Goal: Task Accomplishment & Management: Manage account settings

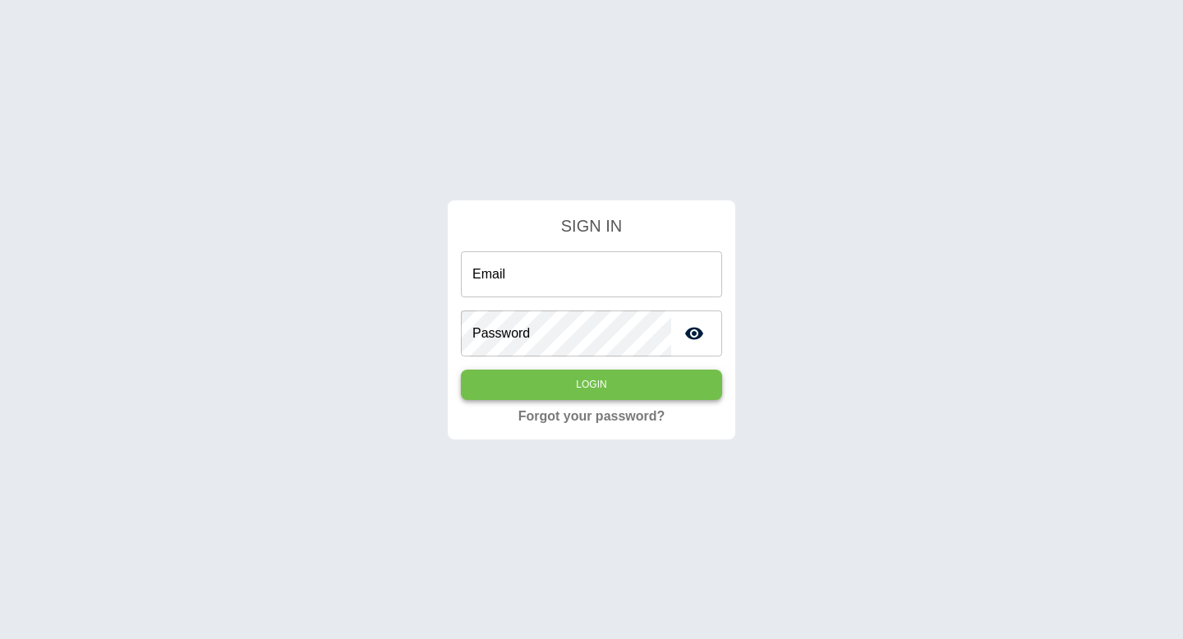
type input "**********"
click at [587, 383] on button "Login" at bounding box center [591, 385] width 261 height 30
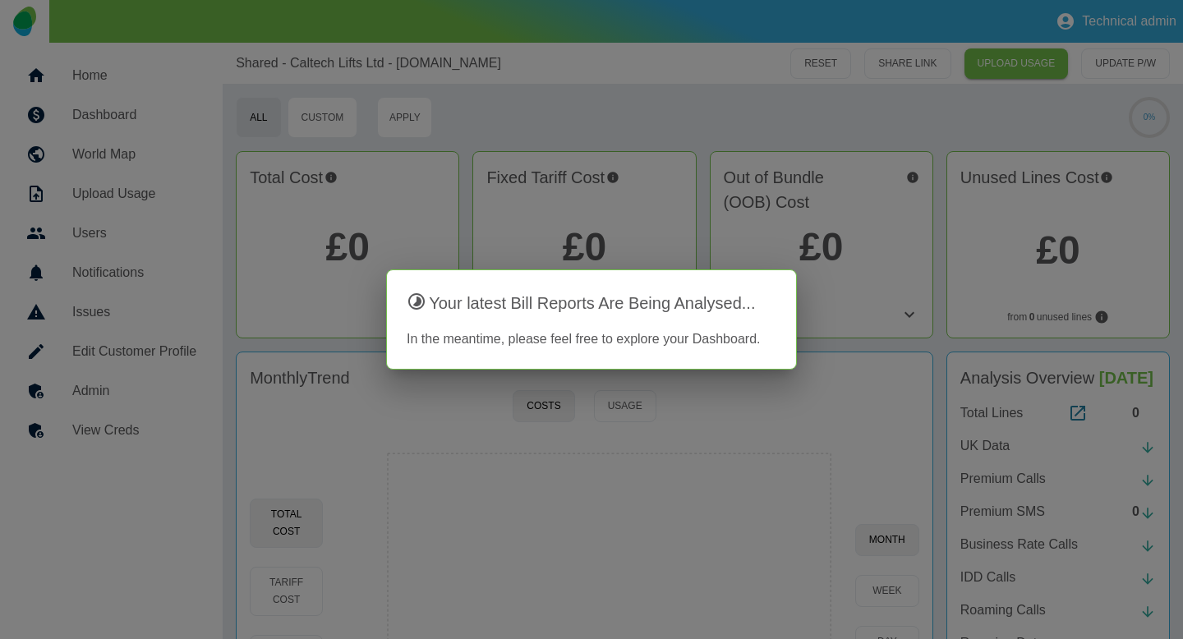
click at [695, 258] on div at bounding box center [591, 319] width 1183 height 639
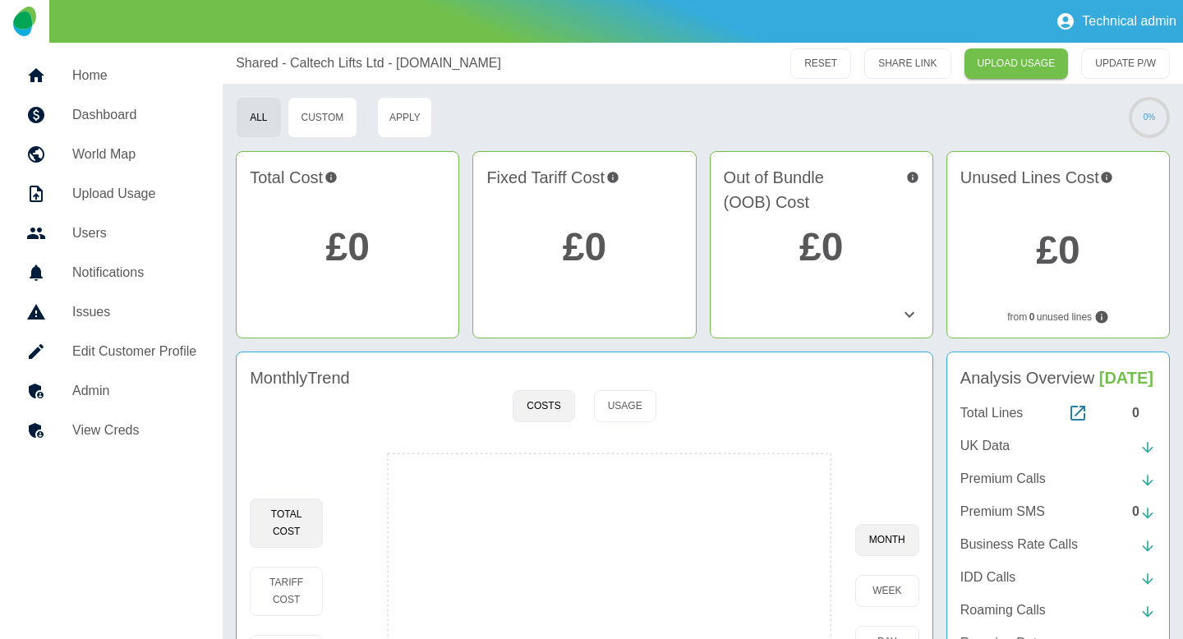
scroll to position [144, 0]
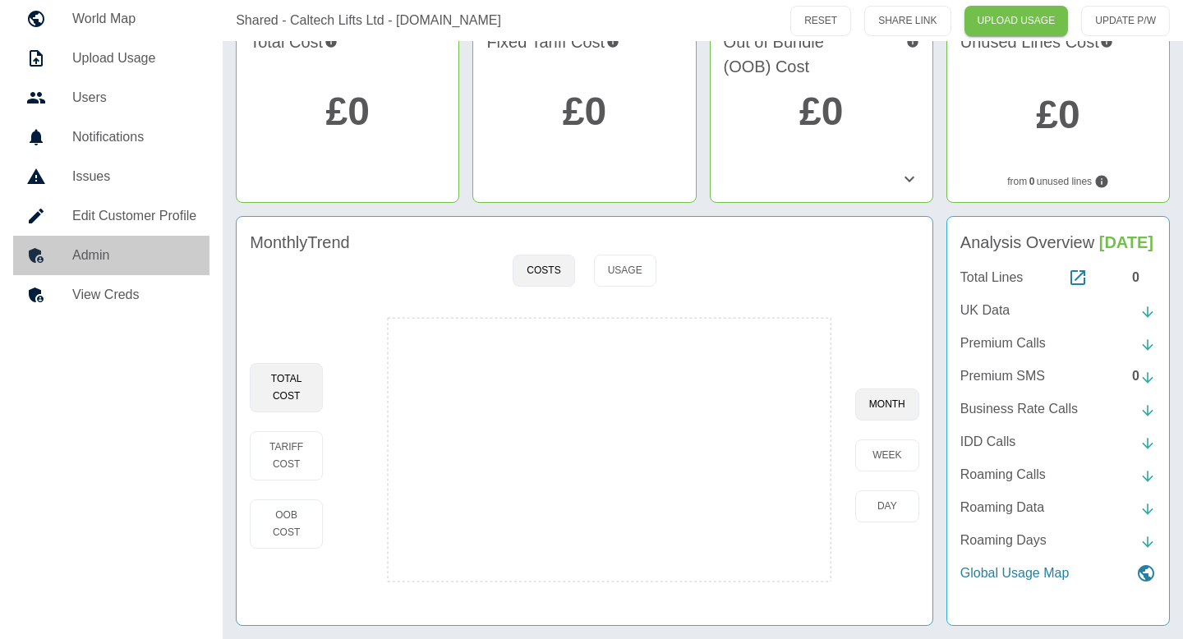
click at [174, 246] on h5 "Admin" at bounding box center [134, 256] width 124 height 20
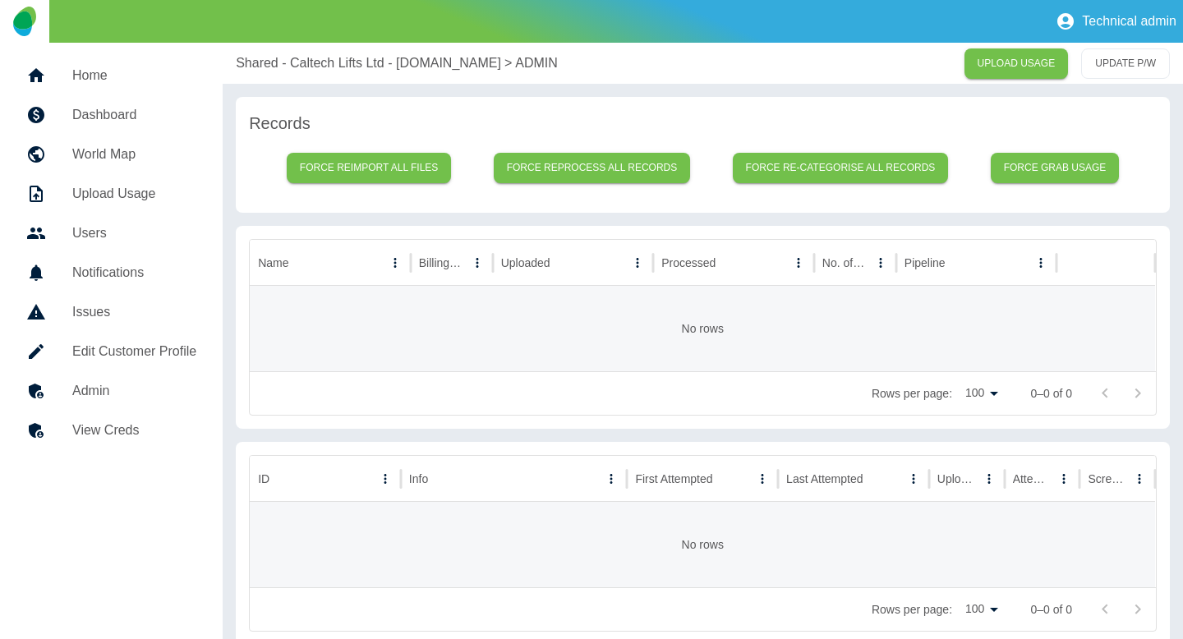
scroll to position [19, 0]
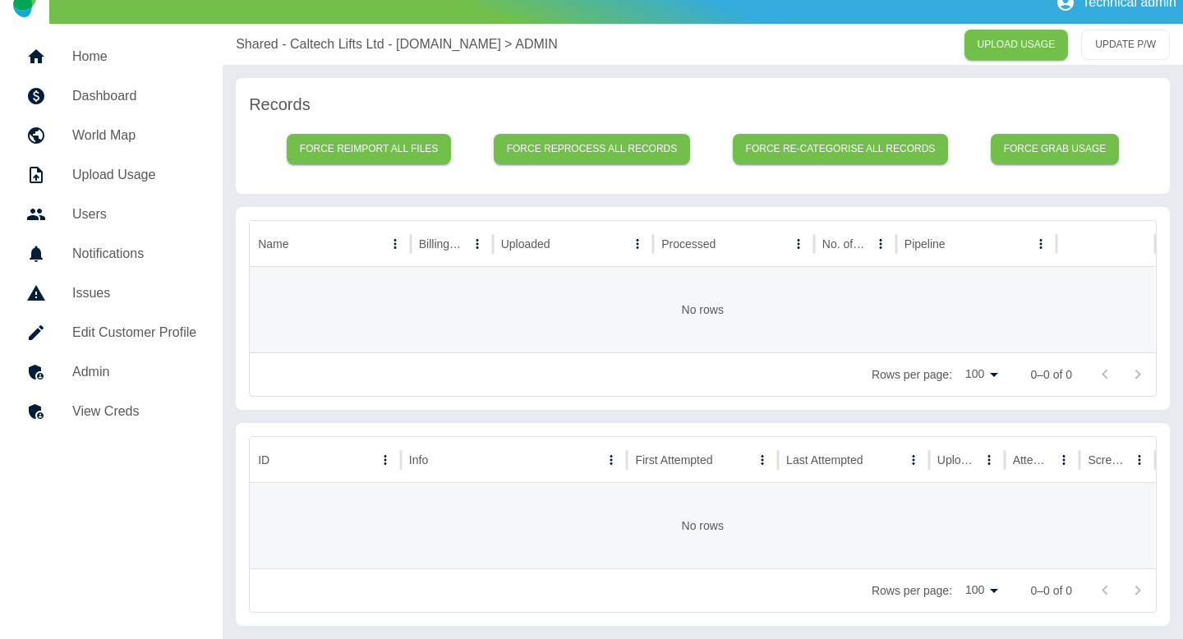
click at [323, 51] on p "Shared - Caltech Lifts Ltd - [DOMAIN_NAME]" at bounding box center [368, 44] width 265 height 20
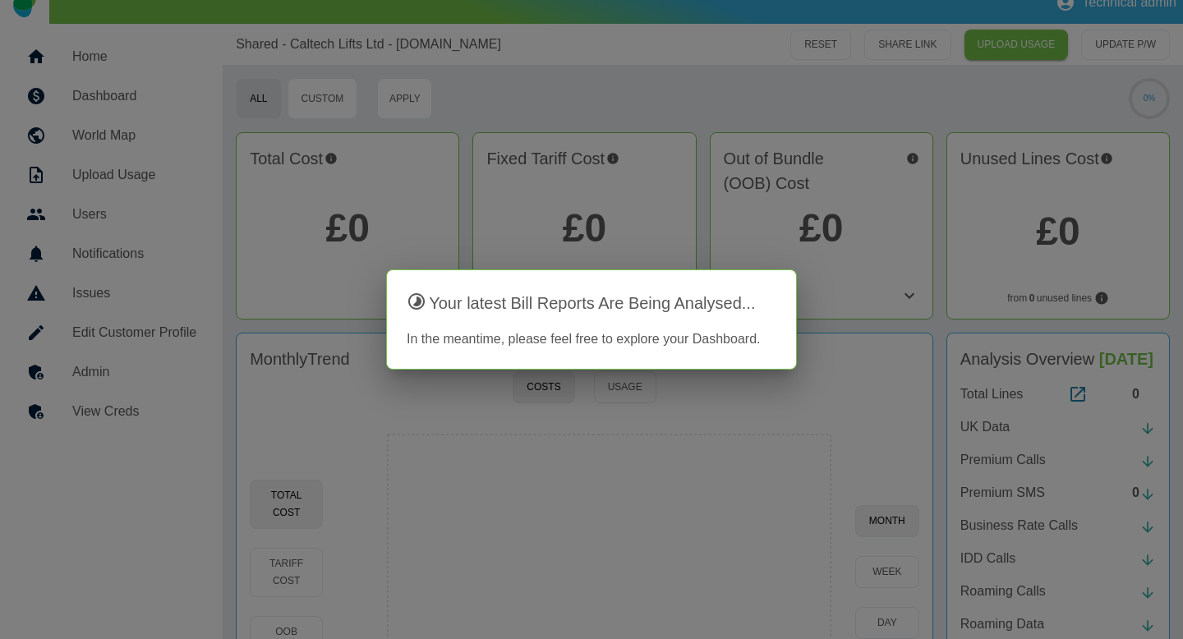
click at [150, 375] on div at bounding box center [591, 319] width 1183 height 639
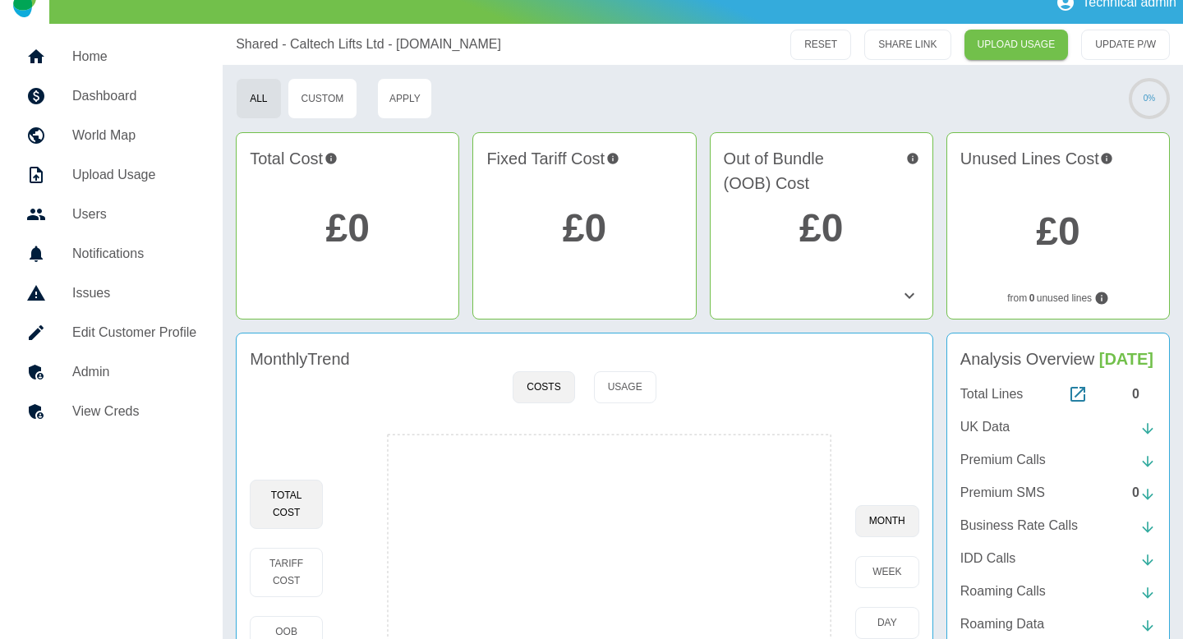
click at [144, 376] on h5 "Admin" at bounding box center [134, 372] width 124 height 20
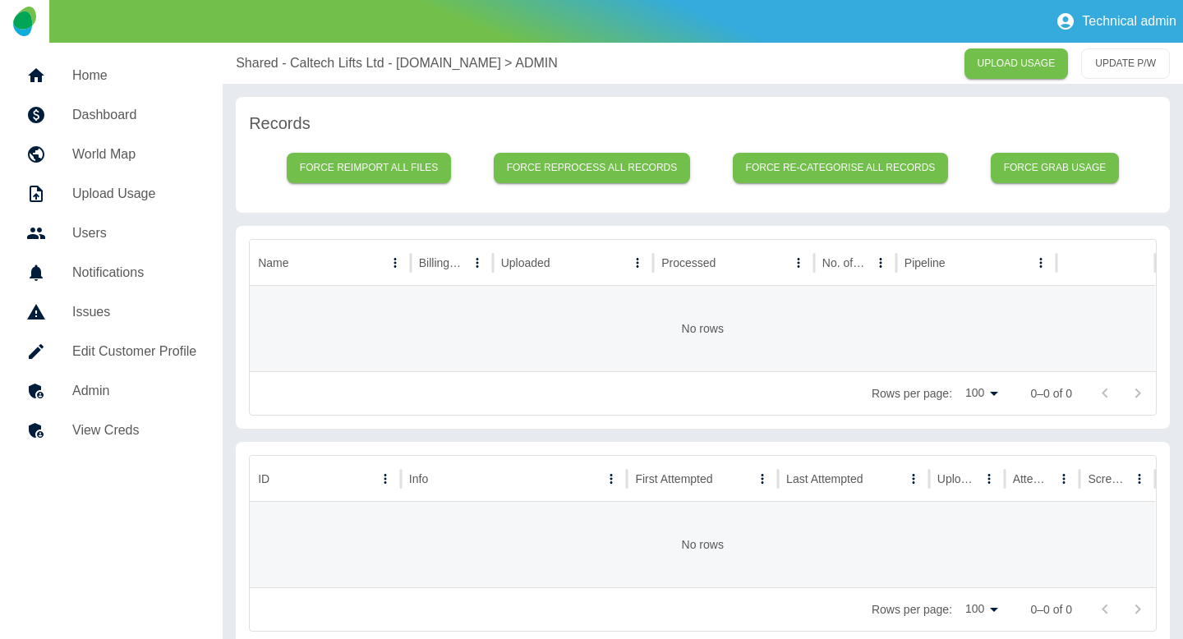
click at [143, 339] on link "Edit Customer Profile" at bounding box center [111, 351] width 196 height 39
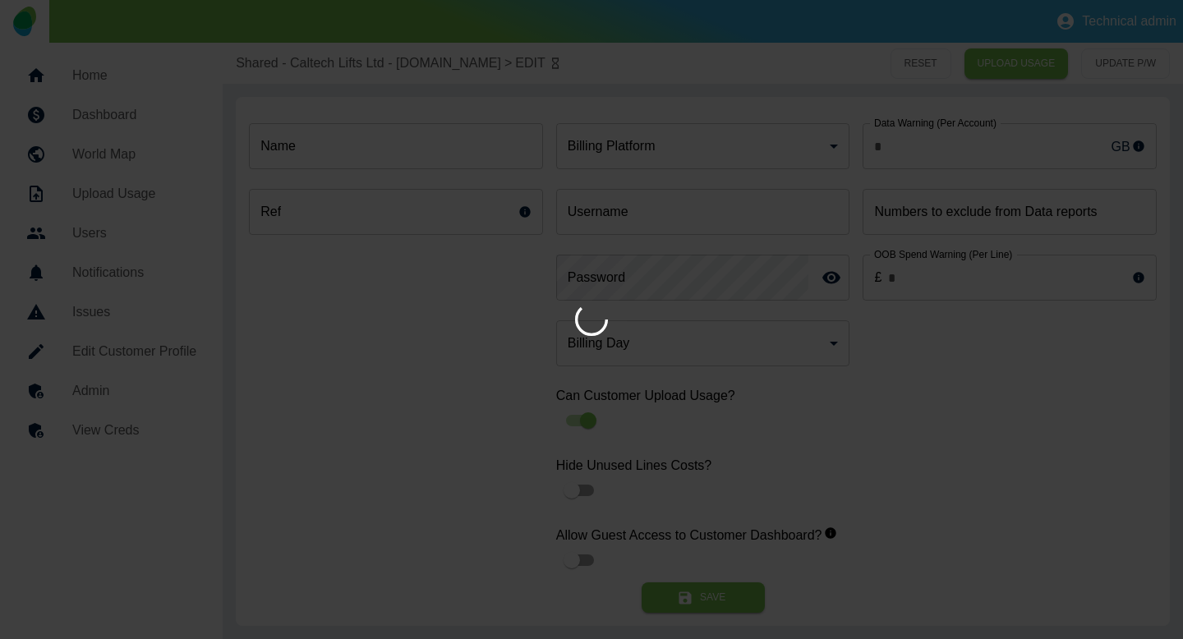
type input "*"
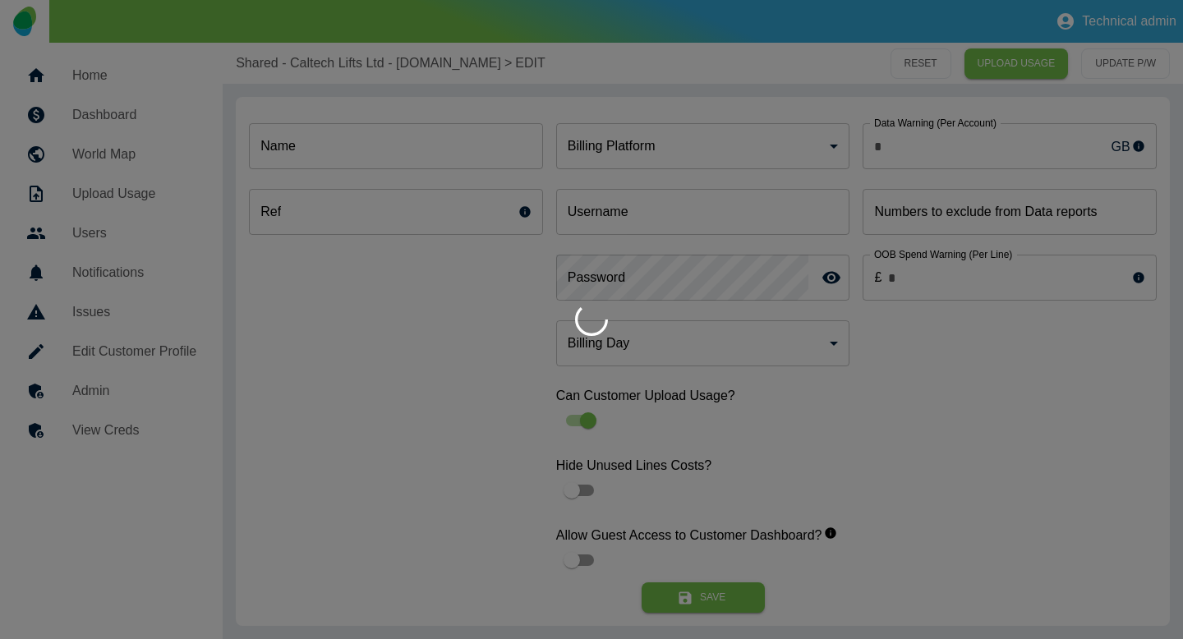
type input "**********"
type input "*"
type input "*********"
type input "*"
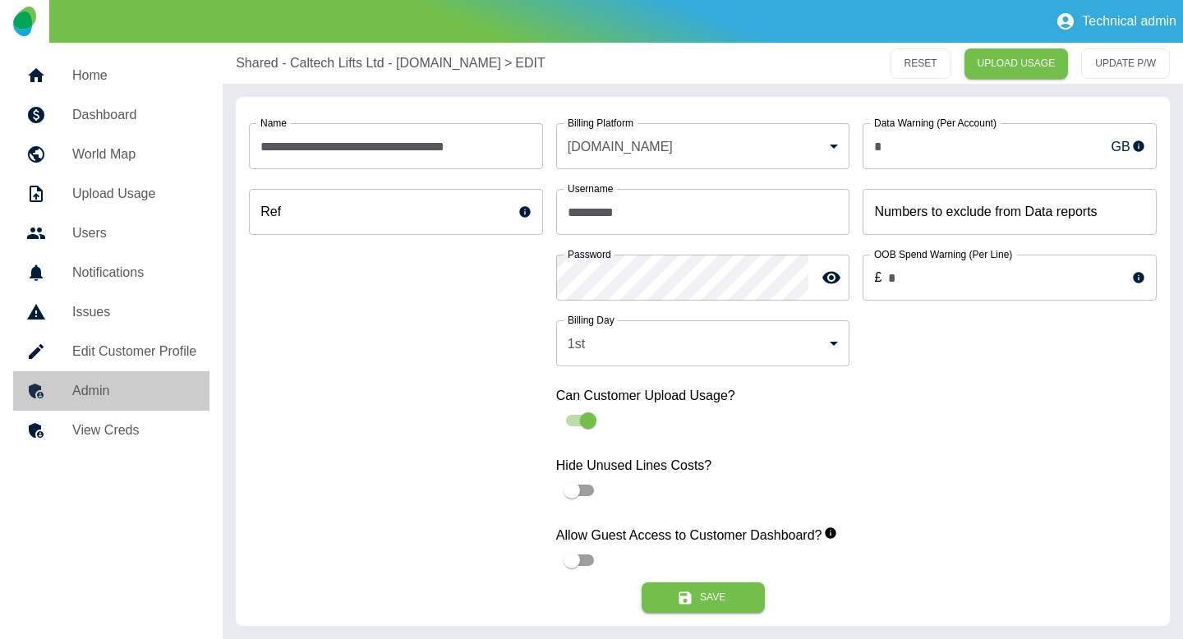
click at [144, 394] on h5 "Admin" at bounding box center [134, 391] width 124 height 20
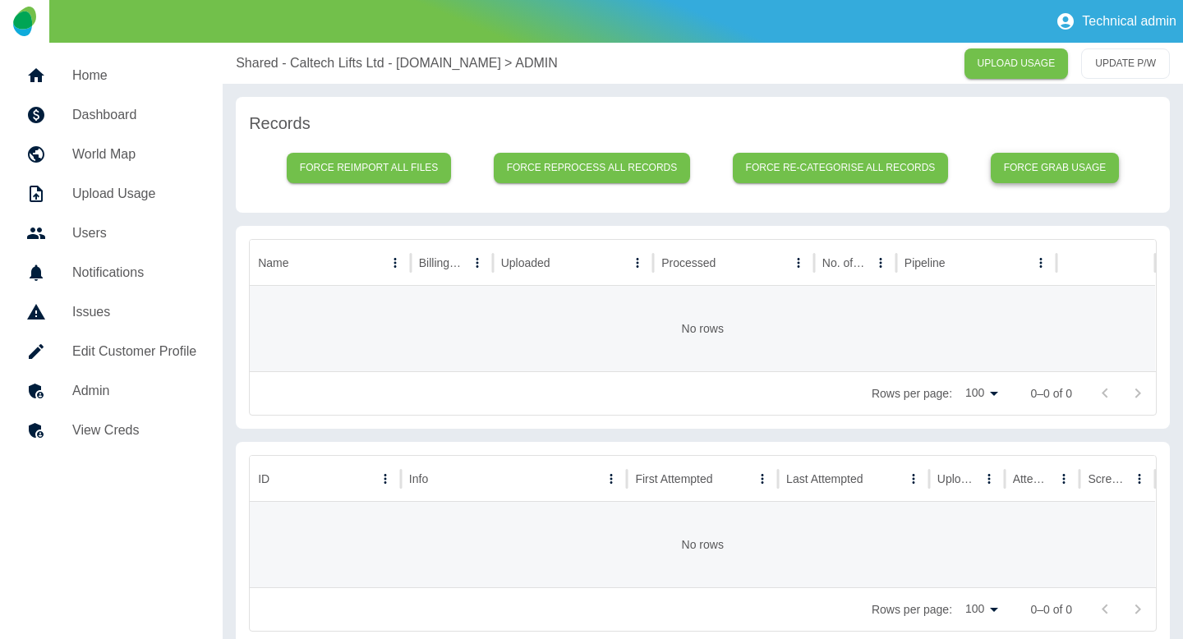
click at [1037, 170] on button "Force grab usage" at bounding box center [1055, 168] width 129 height 30
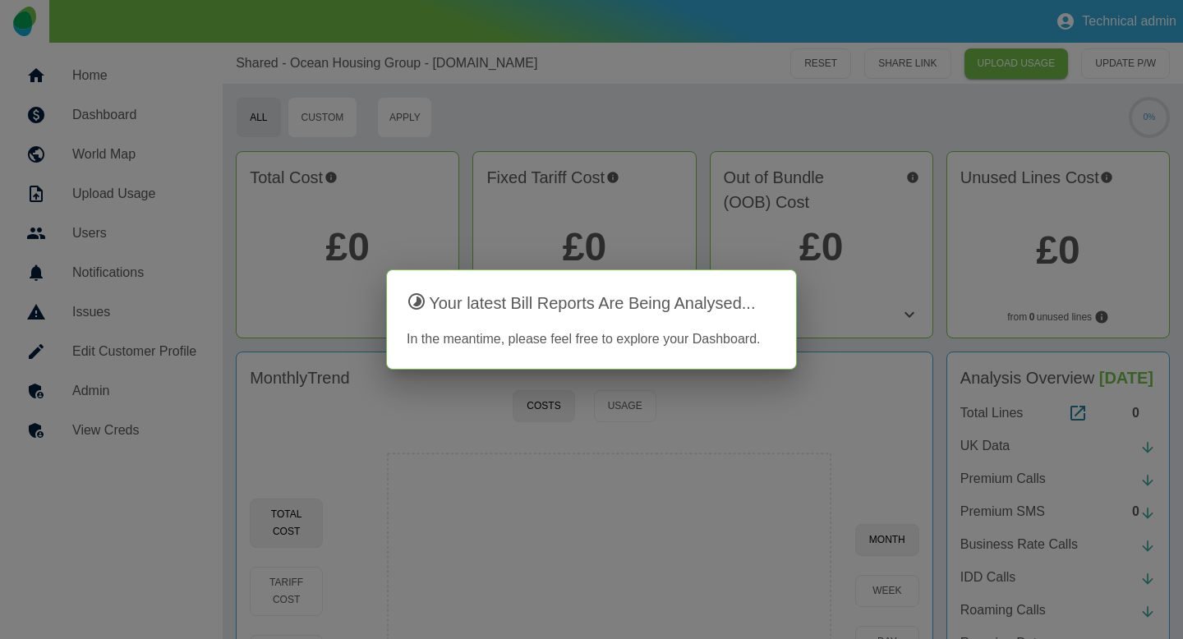
click at [521, 254] on div at bounding box center [591, 319] width 1183 height 639
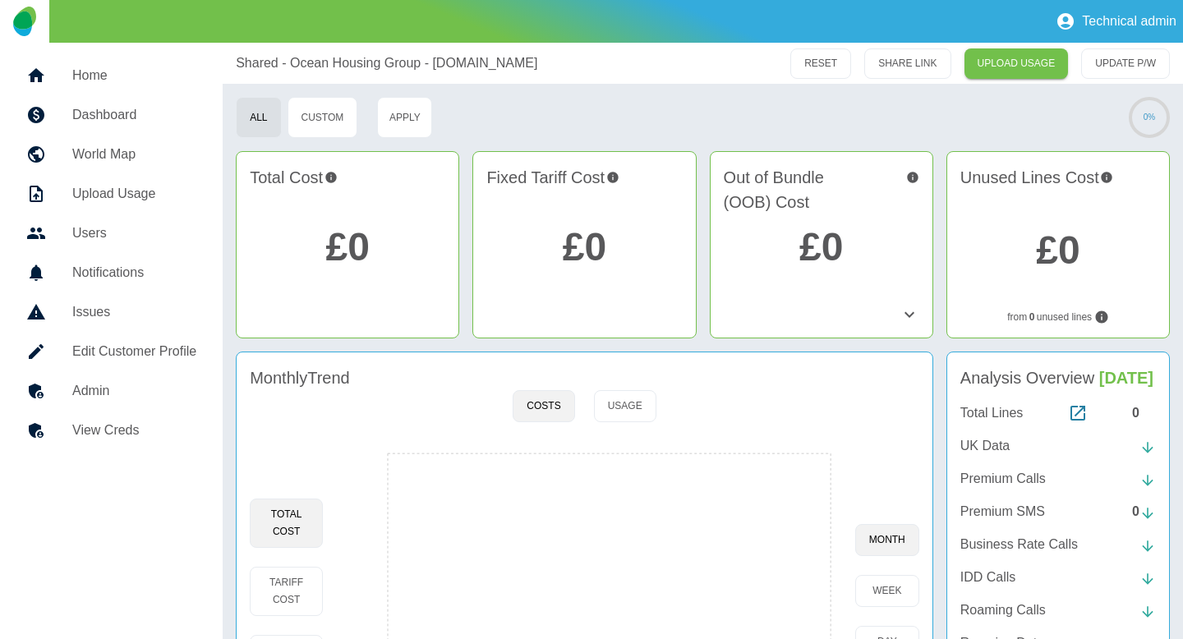
click at [124, 377] on link "Admin" at bounding box center [111, 390] width 196 height 39
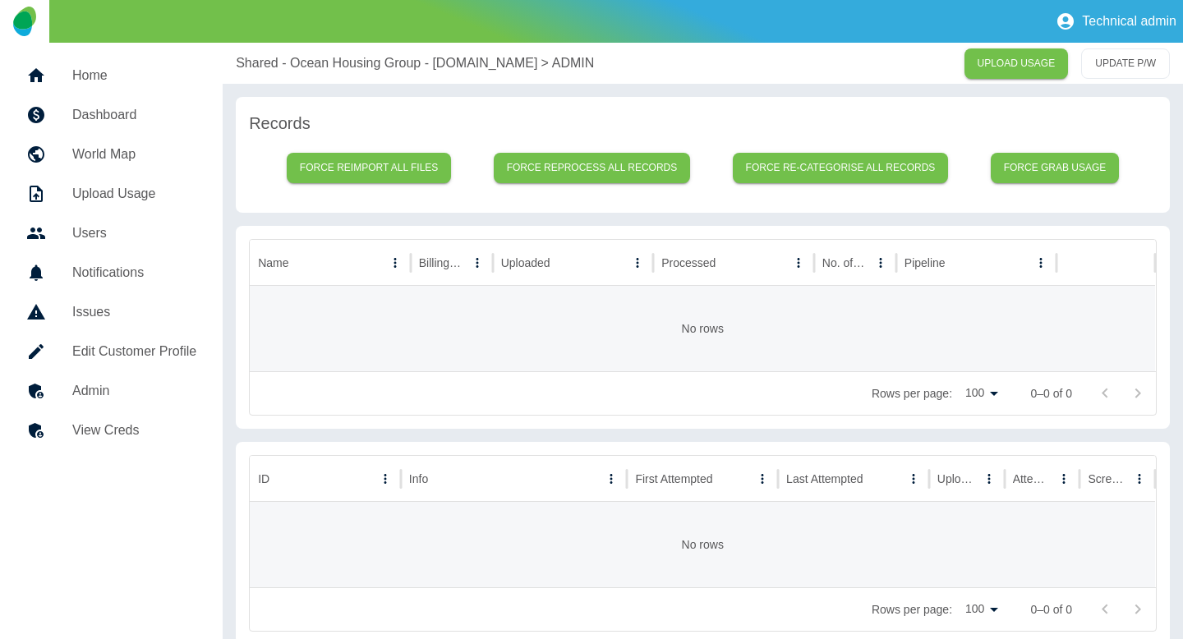
scroll to position [19, 0]
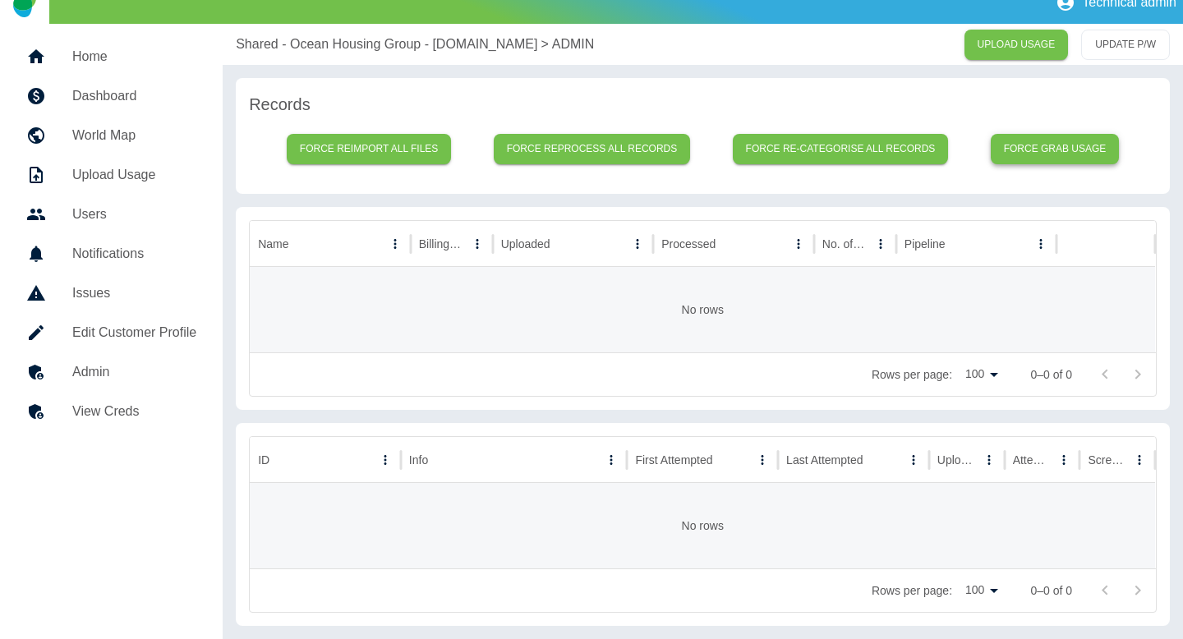
click at [1063, 154] on button "Force grab usage" at bounding box center [1055, 149] width 129 height 30
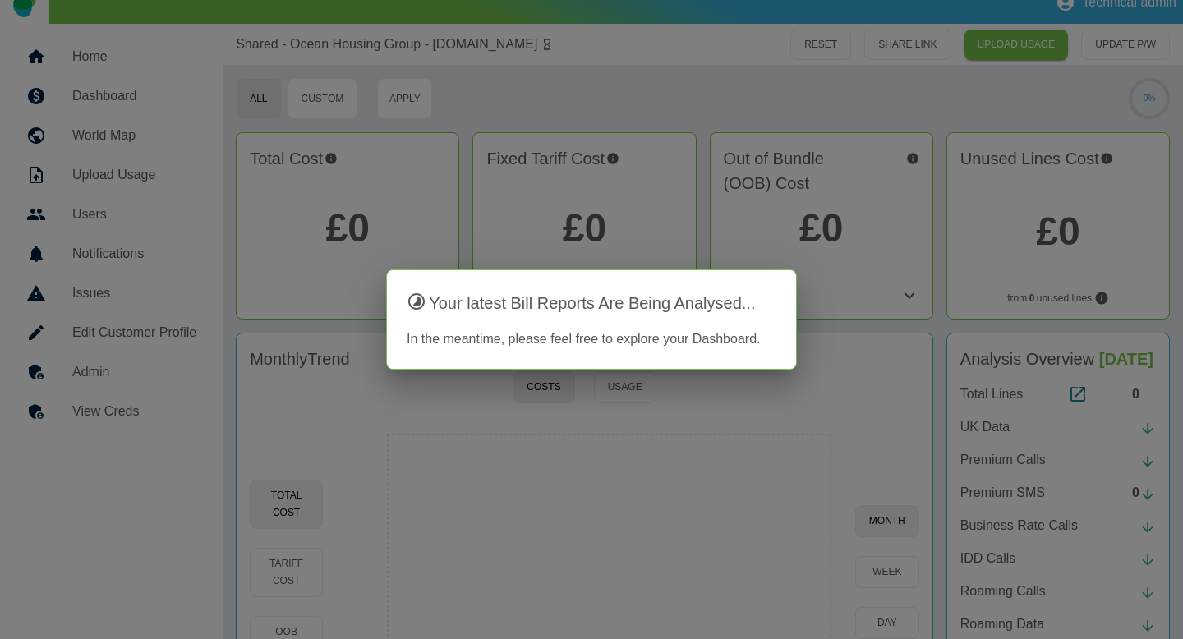
click at [453, 92] on div at bounding box center [591, 319] width 1183 height 639
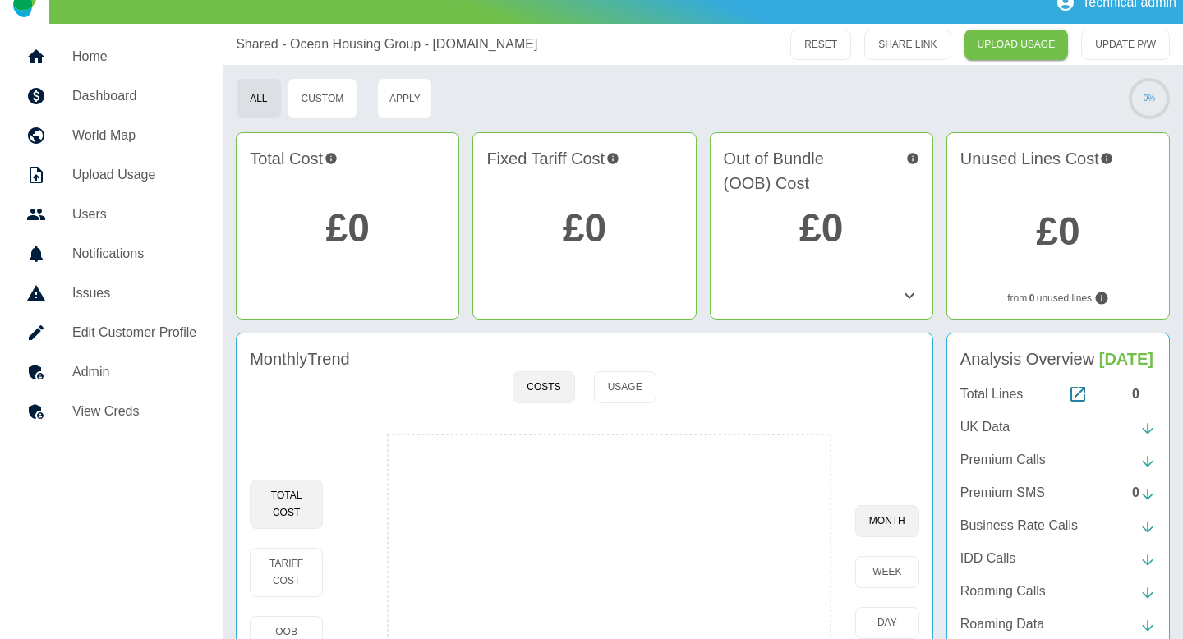
click at [64, 384] on link "Admin" at bounding box center [111, 371] width 196 height 39
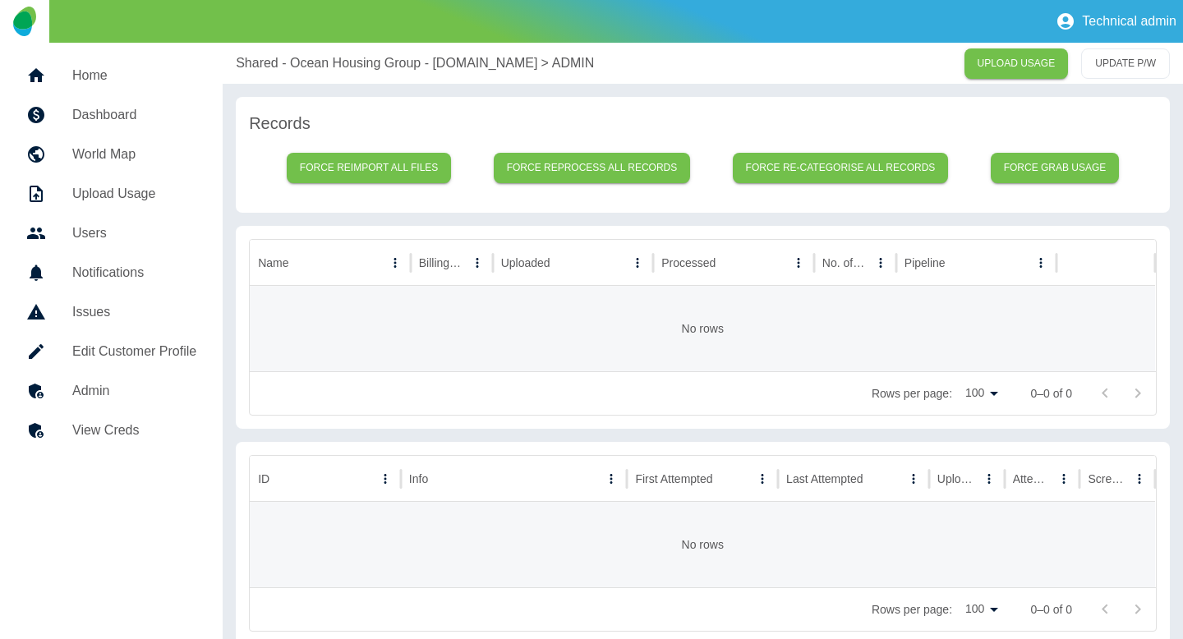
scroll to position [19, 0]
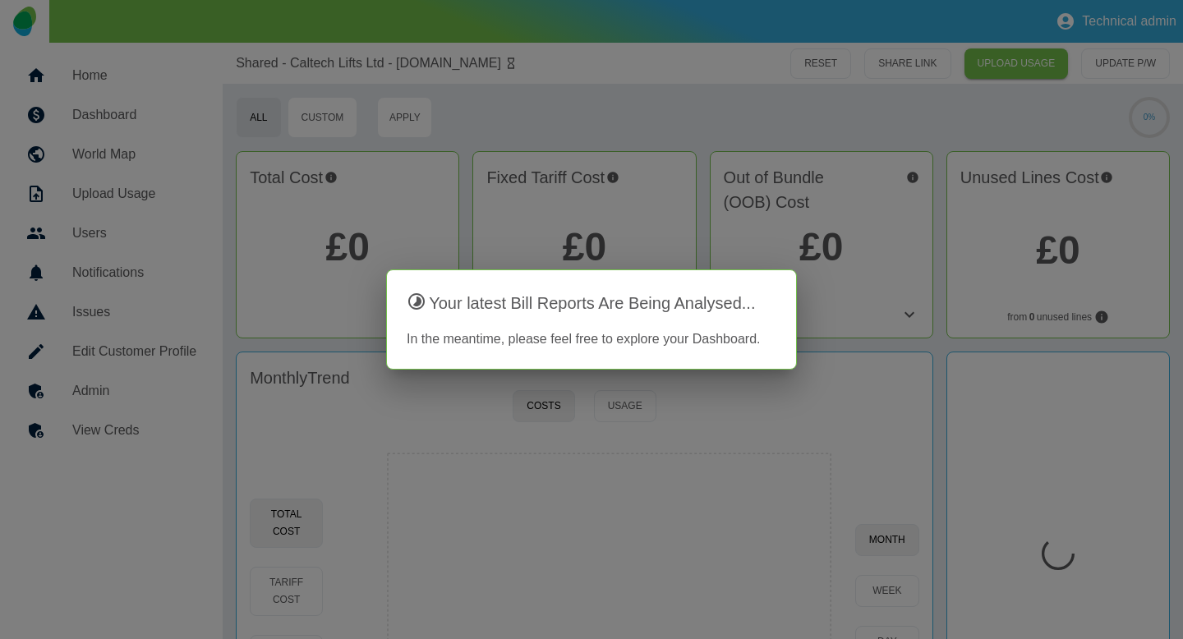
click at [195, 389] on div at bounding box center [591, 319] width 1183 height 639
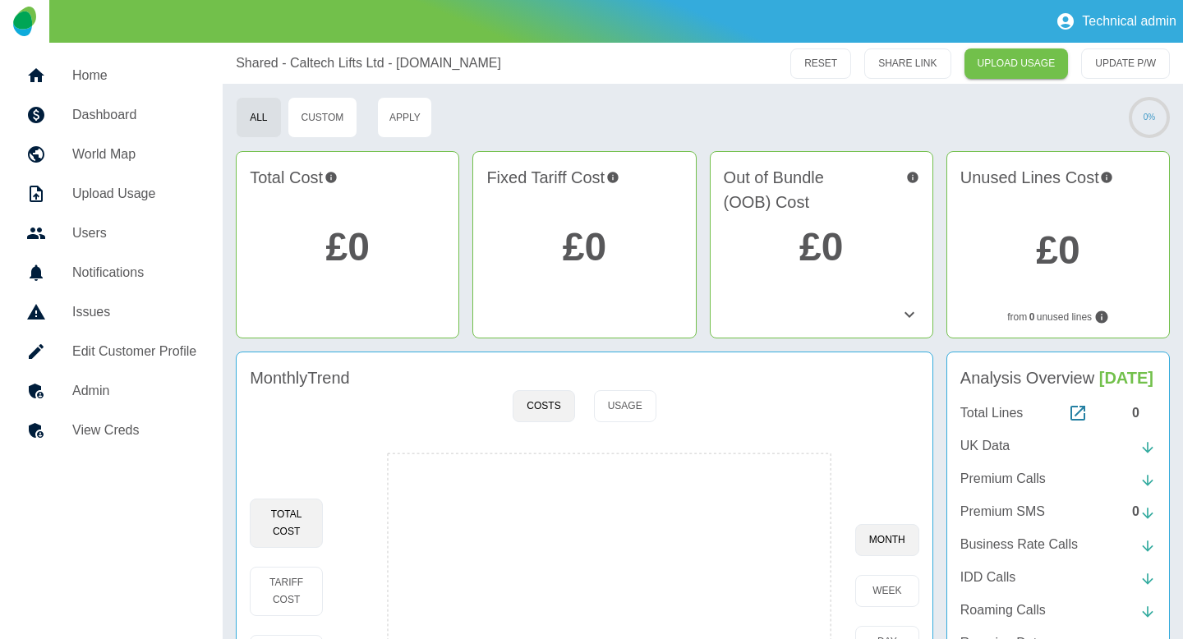
click at [177, 391] on h5 "Admin" at bounding box center [134, 391] width 124 height 20
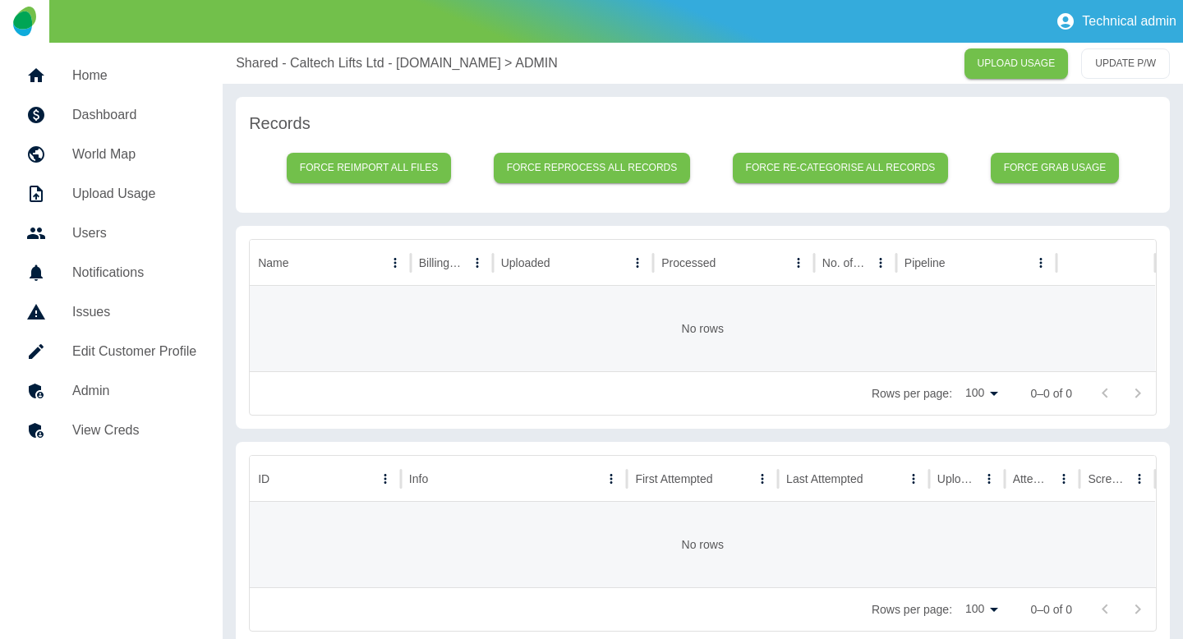
scroll to position [19, 0]
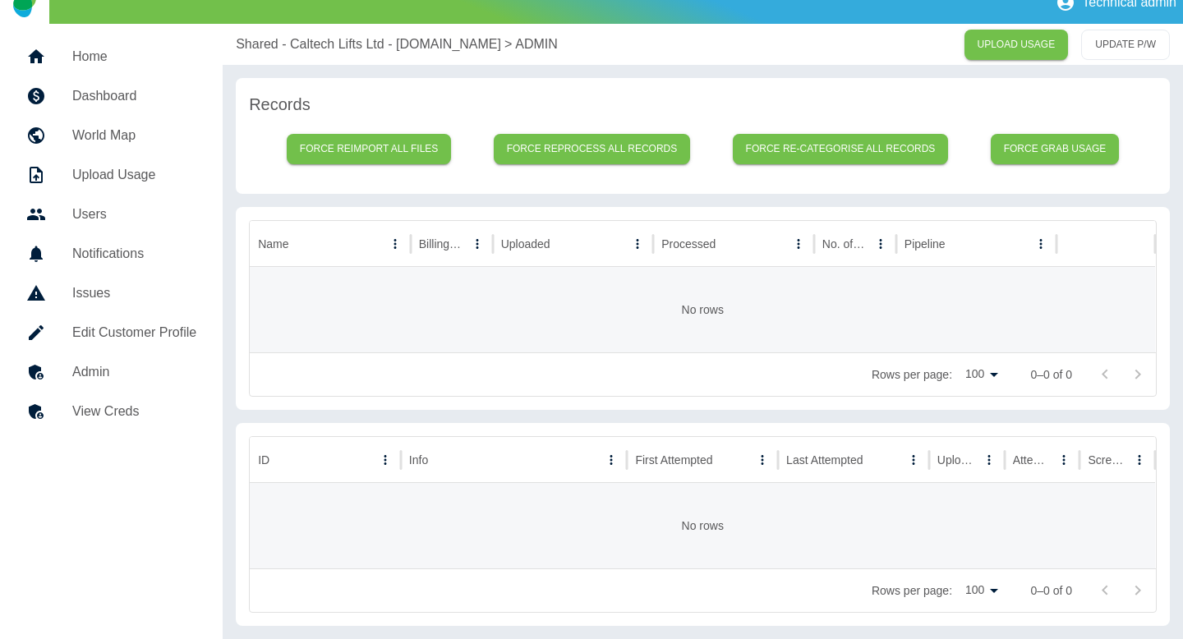
click at [72, 49] on h5 "Home" at bounding box center [134, 57] width 124 height 20
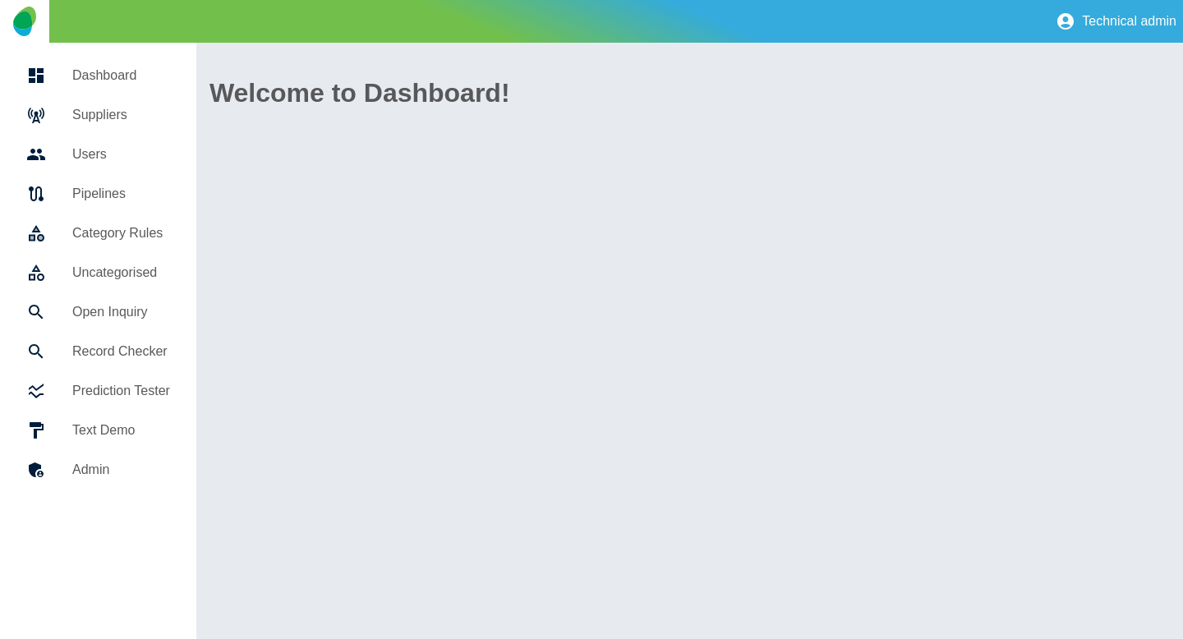
click at [87, 122] on h5 "Suppliers" at bounding box center [121, 115] width 98 height 20
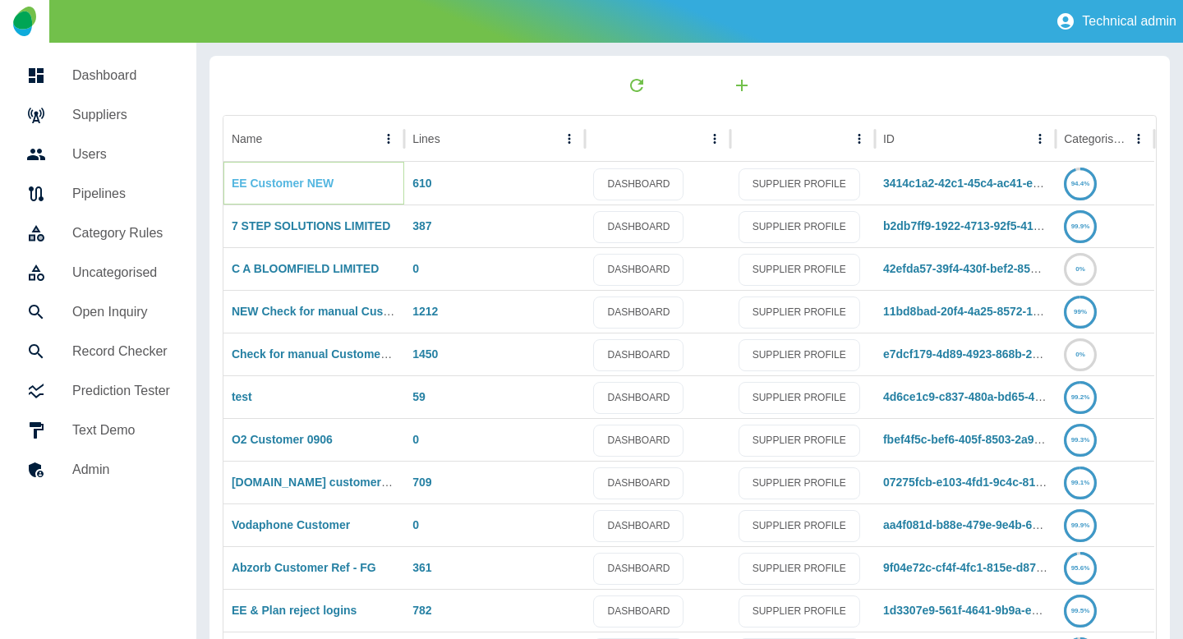
click at [277, 185] on link "EE Customer NEW" at bounding box center [283, 183] width 102 height 13
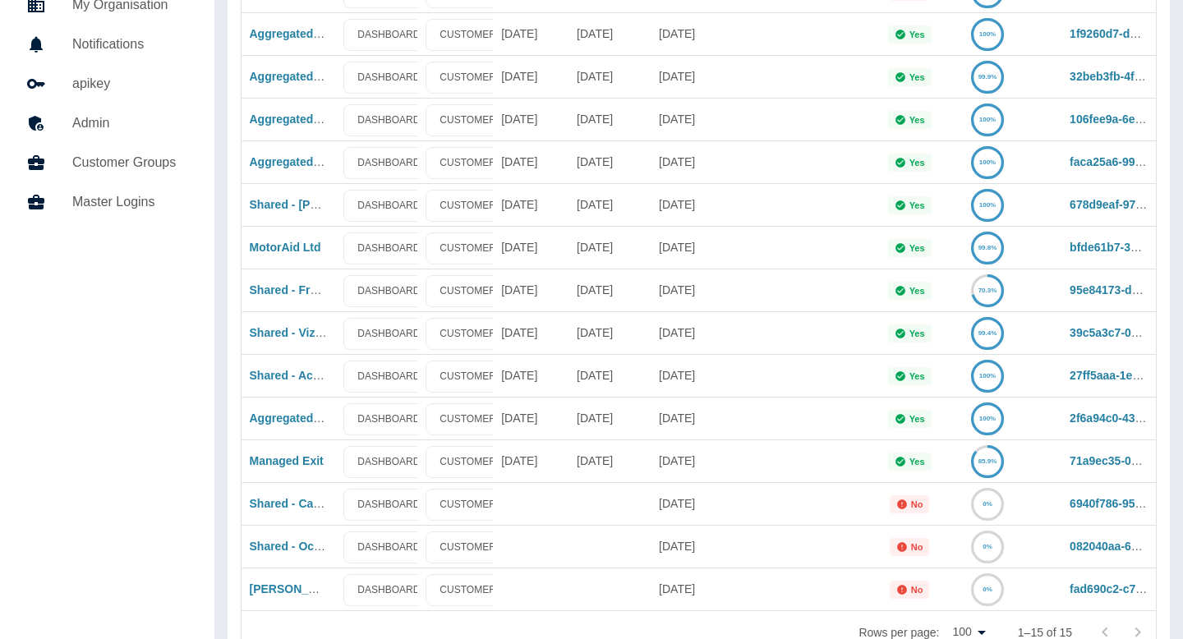
scroll to position [223, 0]
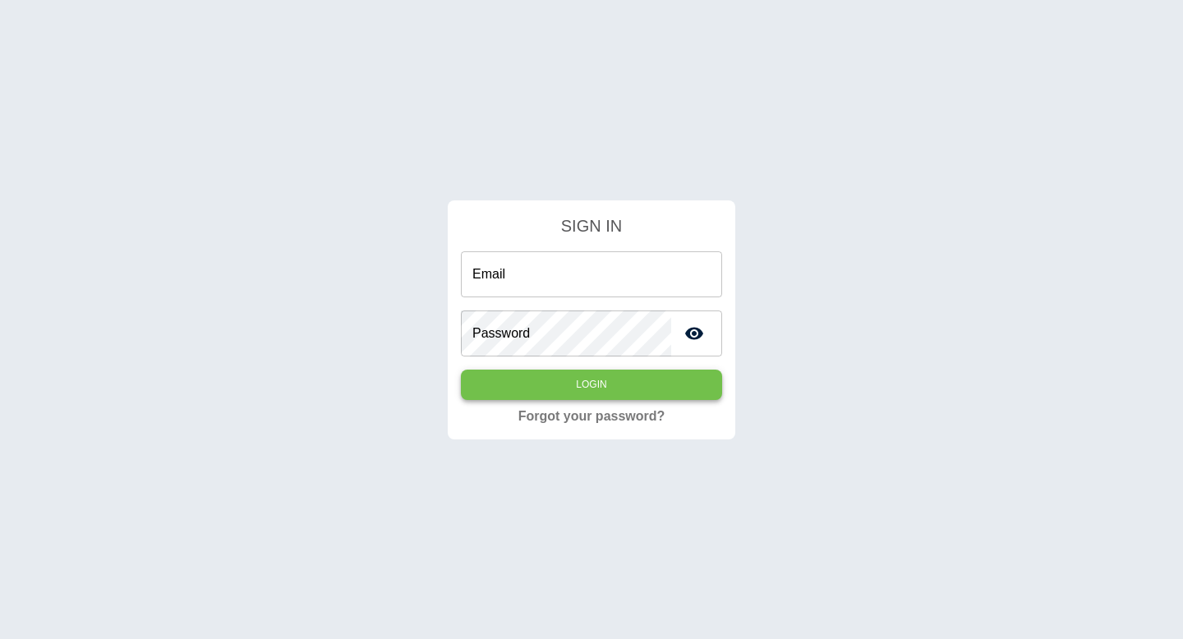
type input "**********"
click at [542, 384] on button "Login" at bounding box center [591, 385] width 261 height 30
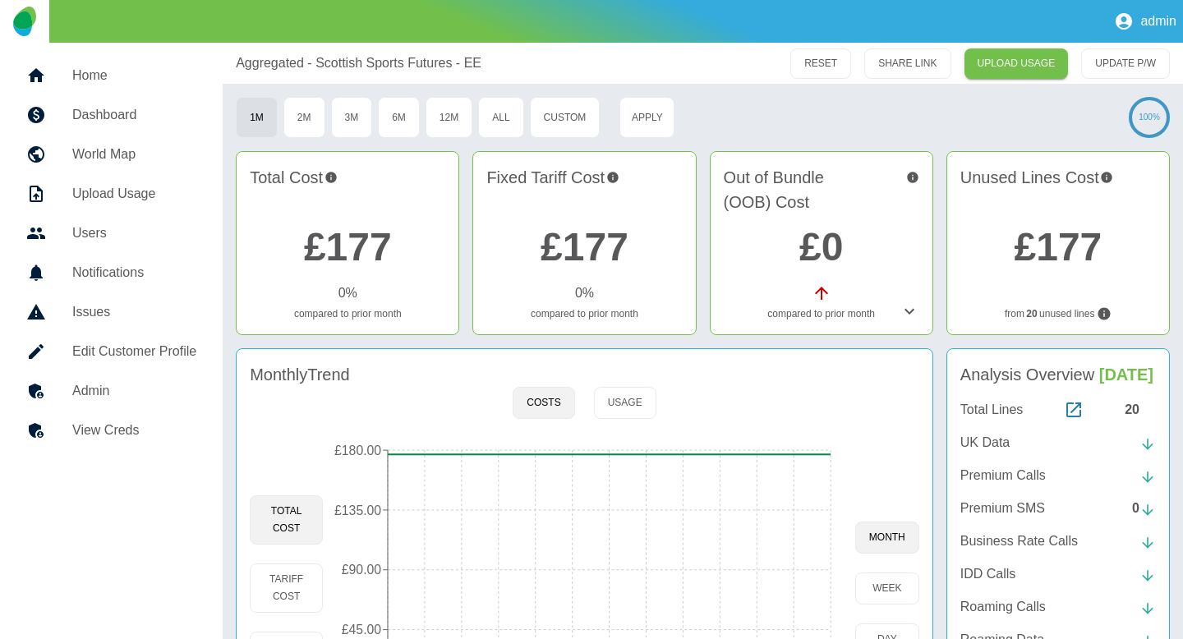
click at [258, 412] on div "Monthly Trend Costs Usage Total Cost Tariff Cost OOB Cost [DATE] [DATE] [DATE] …" at bounding box center [584, 560] width 697 height 425
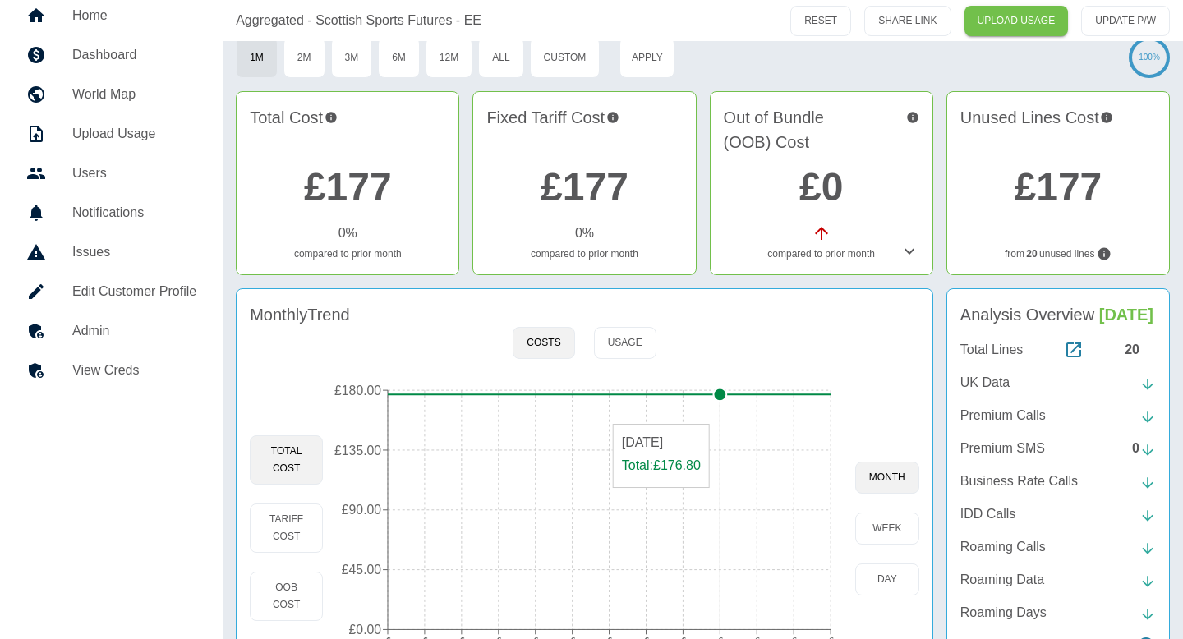
scroll to position [62, 0]
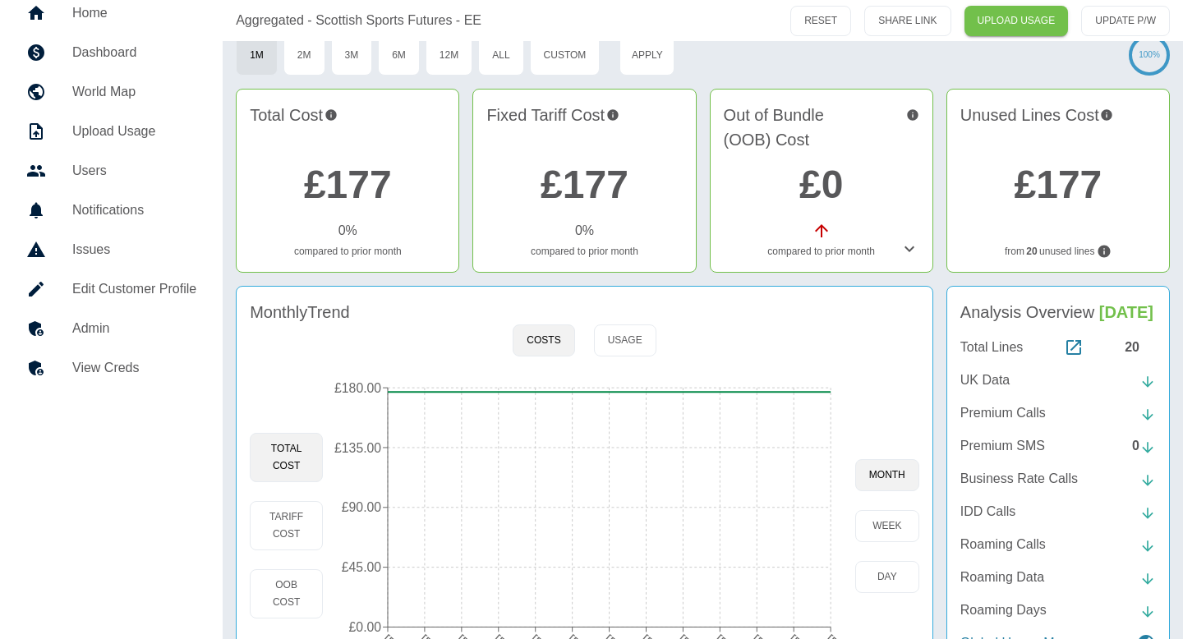
click at [969, 390] on p "UK Data" at bounding box center [984, 380] width 49 height 20
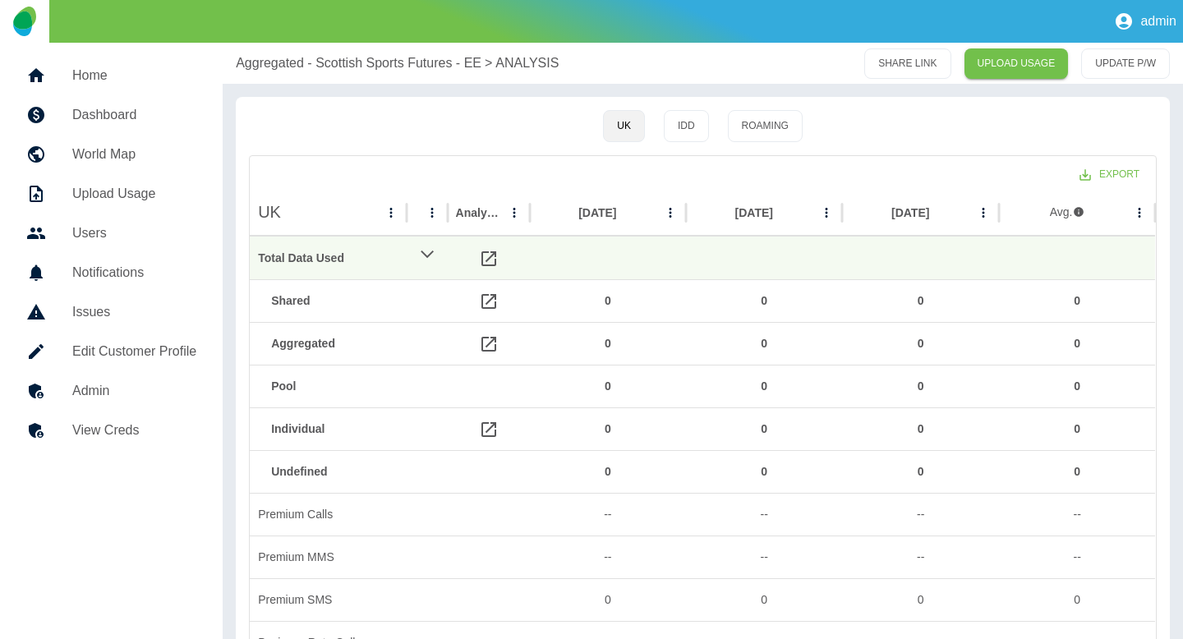
click at [297, 69] on p "Aggregated - Scottish Sports Futures - EE" at bounding box center [359, 63] width 246 height 20
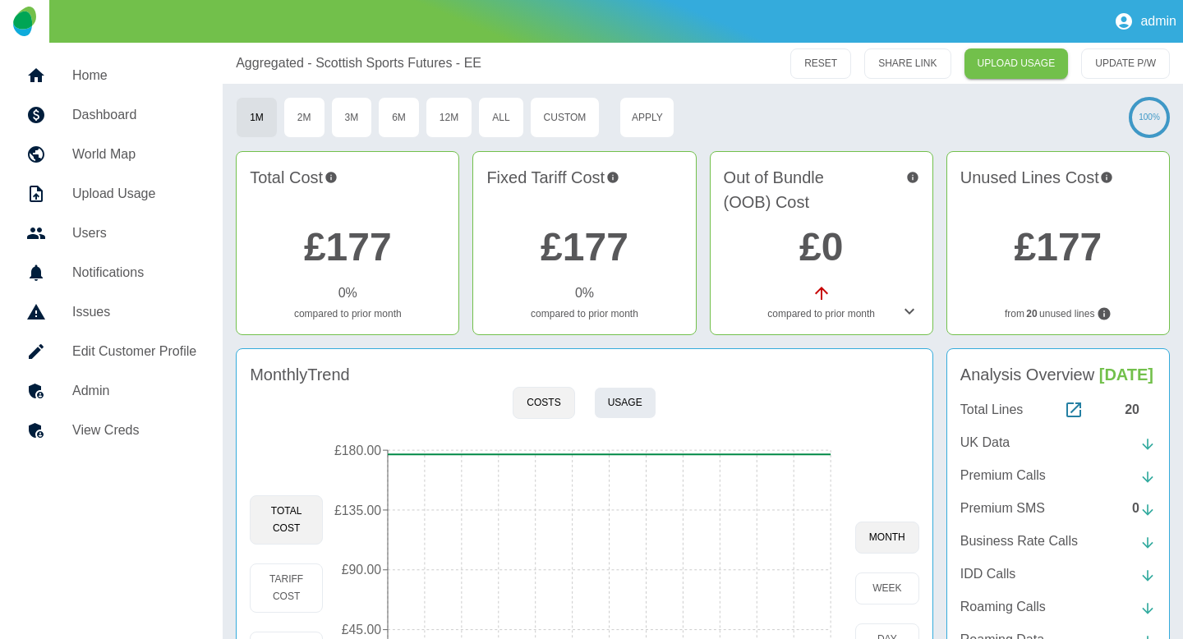
click at [612, 414] on button "Usage" at bounding box center [625, 403] width 62 height 32
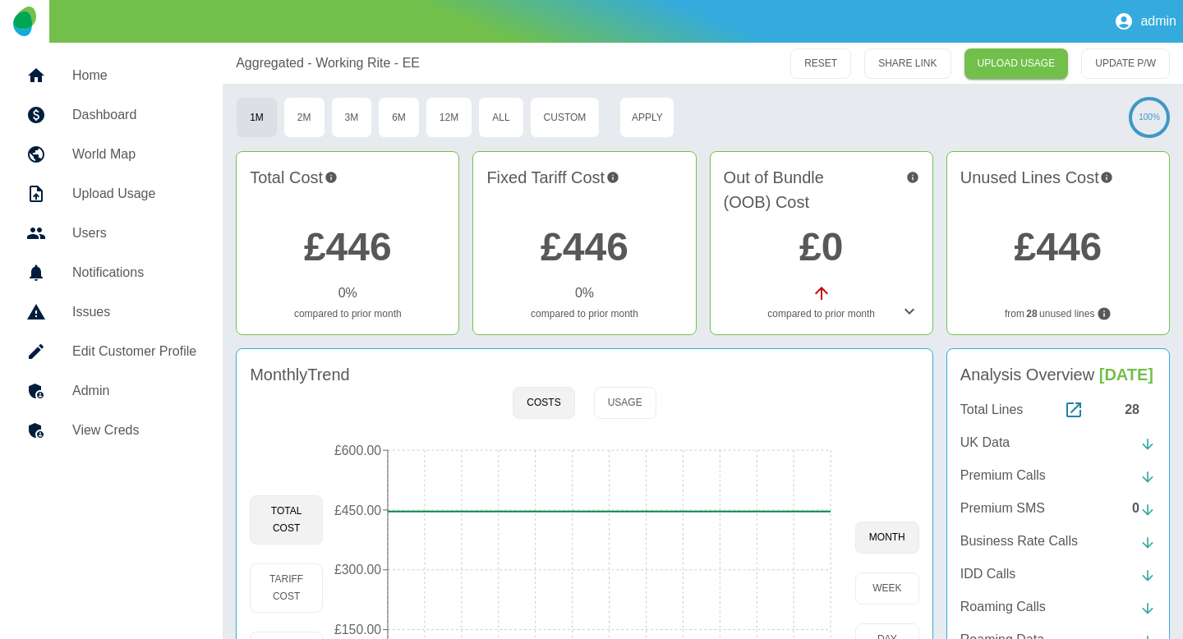
click at [617, 377] on div "Monthly Trend" at bounding box center [584, 374] width 669 height 25
click at [609, 393] on button "Usage" at bounding box center [625, 403] width 62 height 32
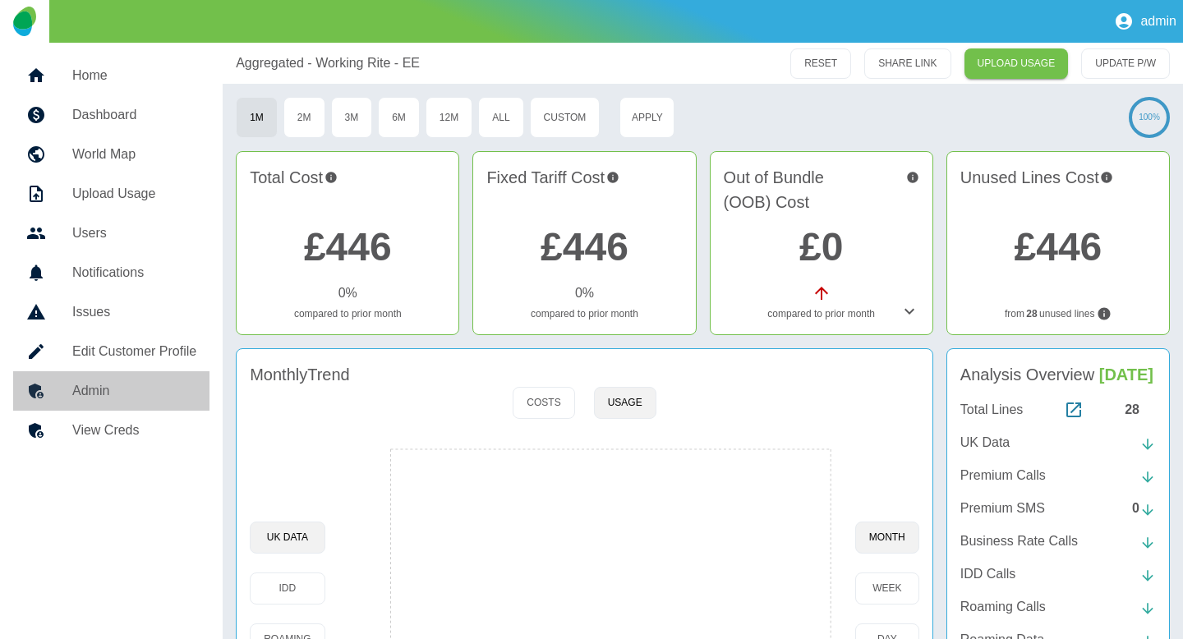
click at [57, 404] on link "Admin" at bounding box center [111, 390] width 196 height 39
